Goal: Register for event/course

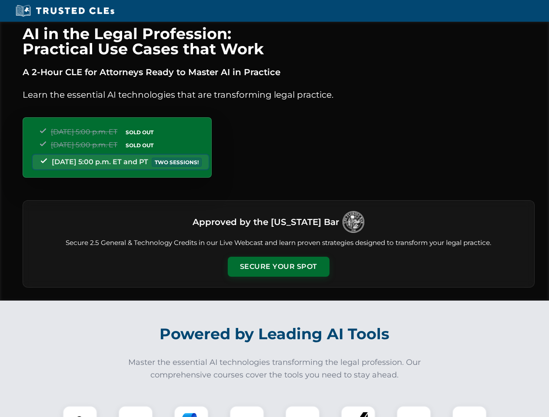
click at [278, 267] on button "Secure Your Spot" at bounding box center [279, 267] width 102 height 20
click at [80, 412] on img at bounding box center [79, 423] width 25 height 25
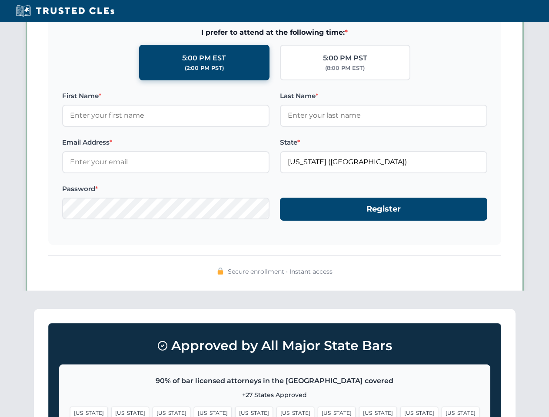
click at [318, 412] on span "[US_STATE]" at bounding box center [337, 413] width 38 height 13
click at [400, 412] on span "[US_STATE]" at bounding box center [419, 413] width 38 height 13
